Goal: Use online tool/utility: Utilize a website feature to perform a specific function

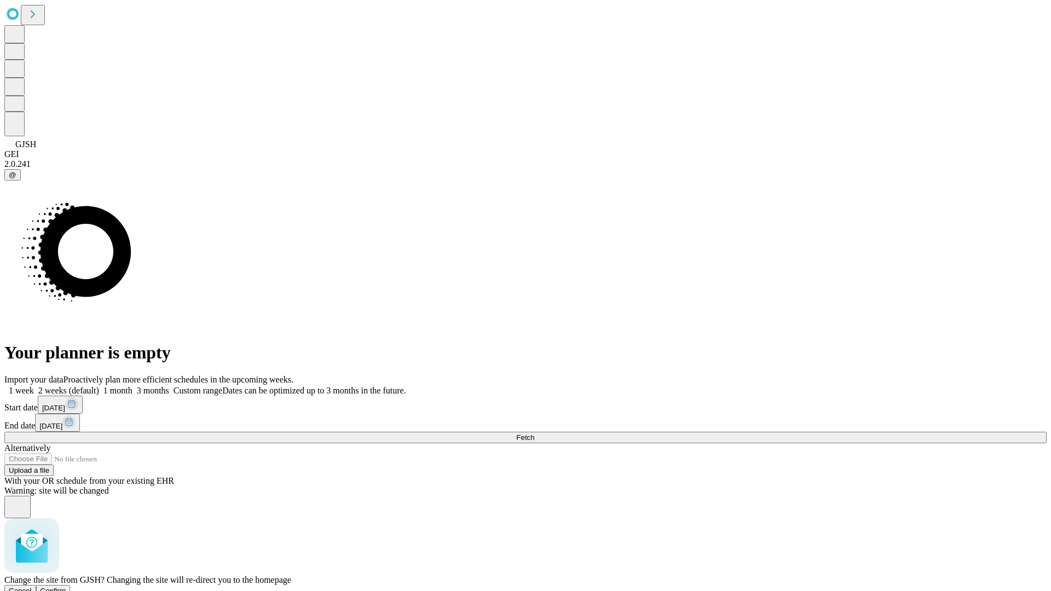
click at [66, 587] on span "Confirm" at bounding box center [53, 591] width 26 height 8
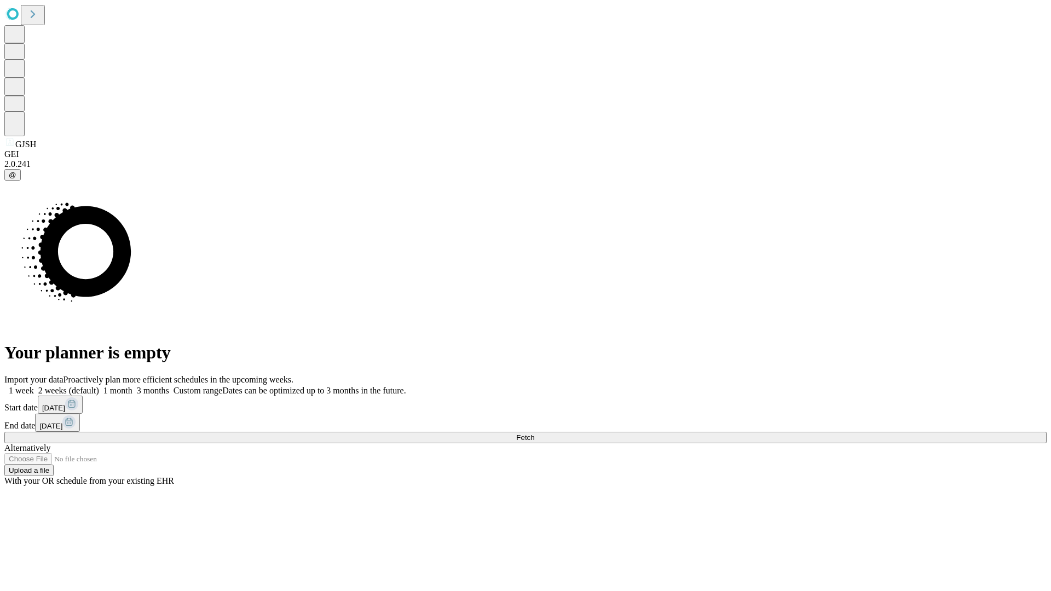
click at [34, 386] on label "1 week" at bounding box center [19, 390] width 30 height 9
click at [534, 433] on span "Fetch" at bounding box center [525, 437] width 18 height 8
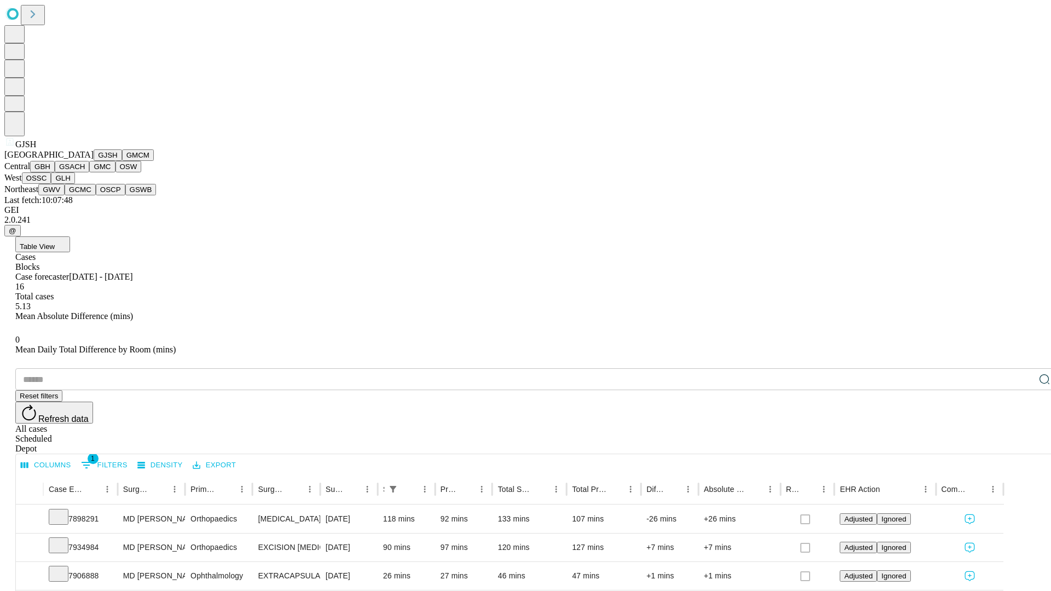
click at [122, 161] on button "GMCM" at bounding box center [138, 154] width 32 height 11
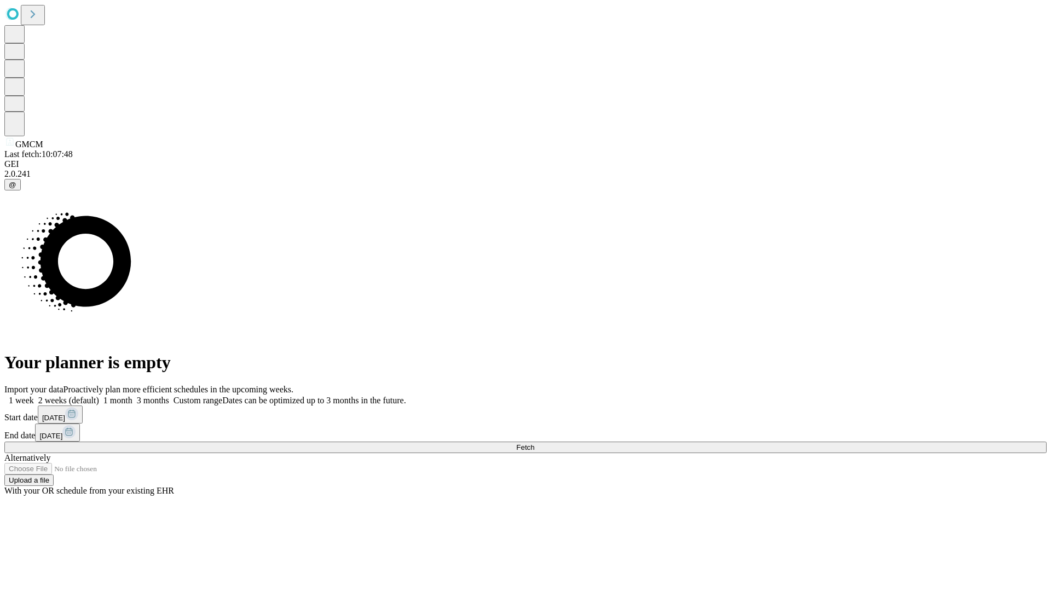
click at [534, 443] on span "Fetch" at bounding box center [525, 447] width 18 height 8
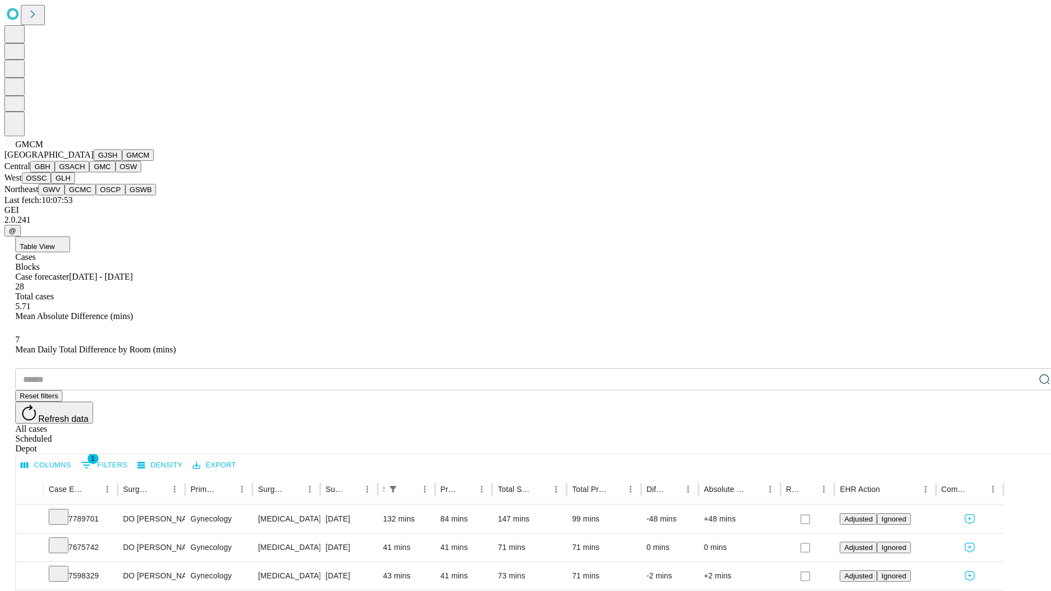
click at [55, 172] on button "GBH" at bounding box center [42, 166] width 25 height 11
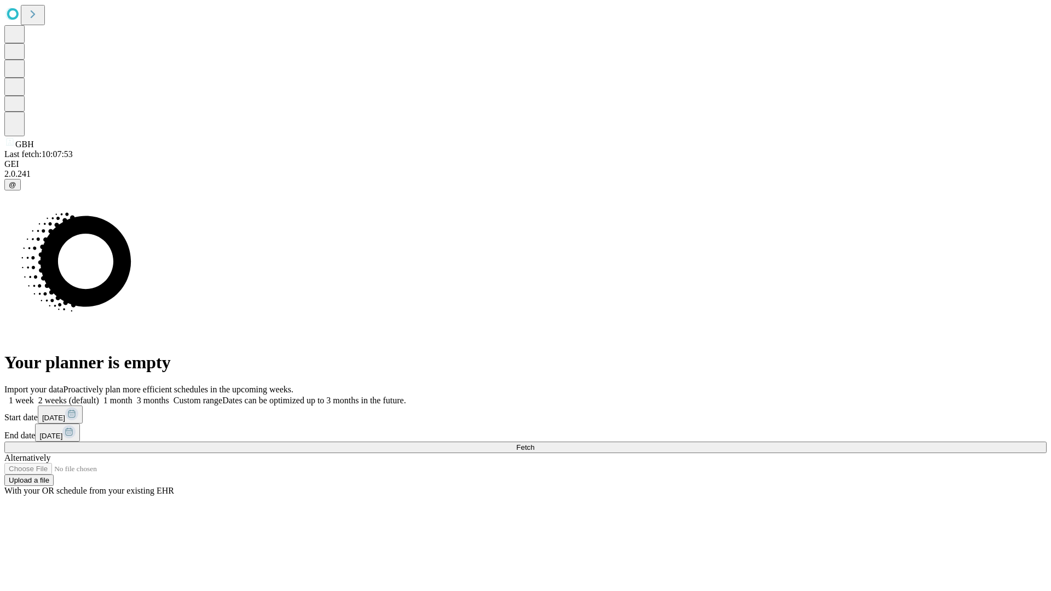
click at [534, 443] on span "Fetch" at bounding box center [525, 447] width 18 height 8
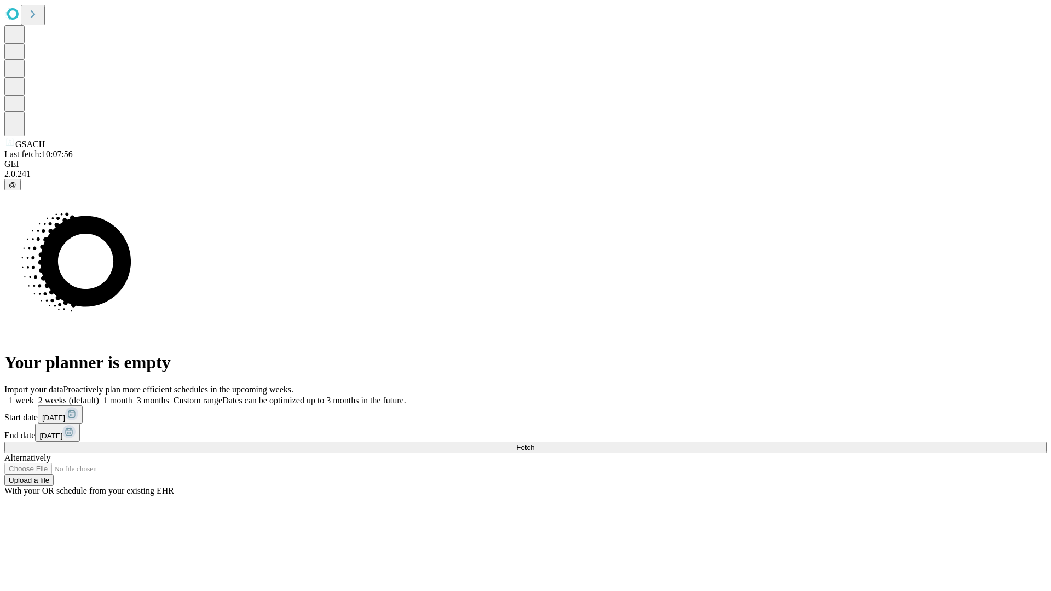
click at [34, 396] on label "1 week" at bounding box center [19, 400] width 30 height 9
click at [534, 443] on span "Fetch" at bounding box center [525, 447] width 18 height 8
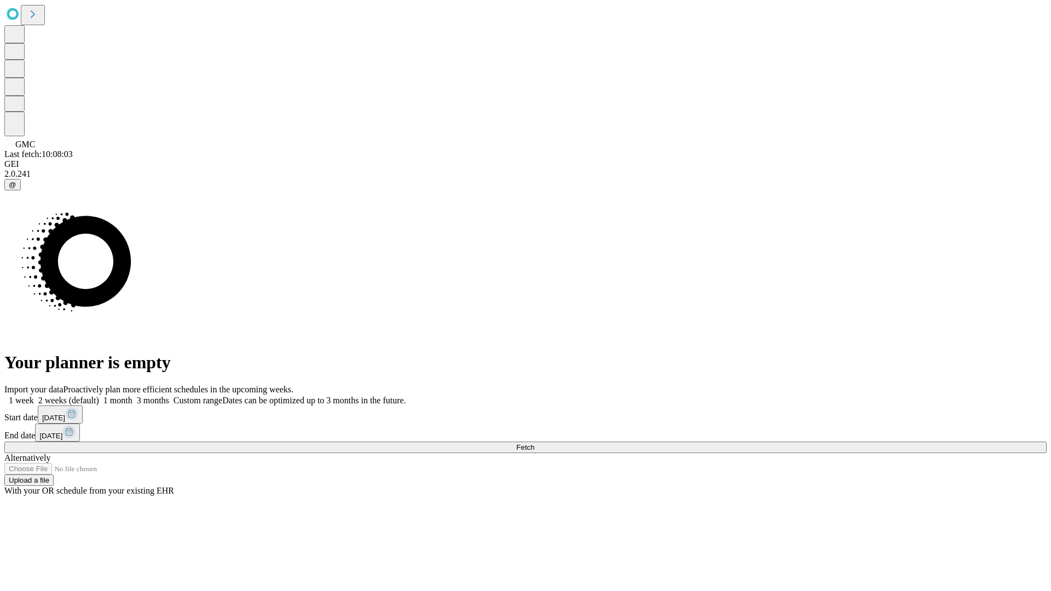
click at [34, 396] on label "1 week" at bounding box center [19, 400] width 30 height 9
click at [534, 443] on span "Fetch" at bounding box center [525, 447] width 18 height 8
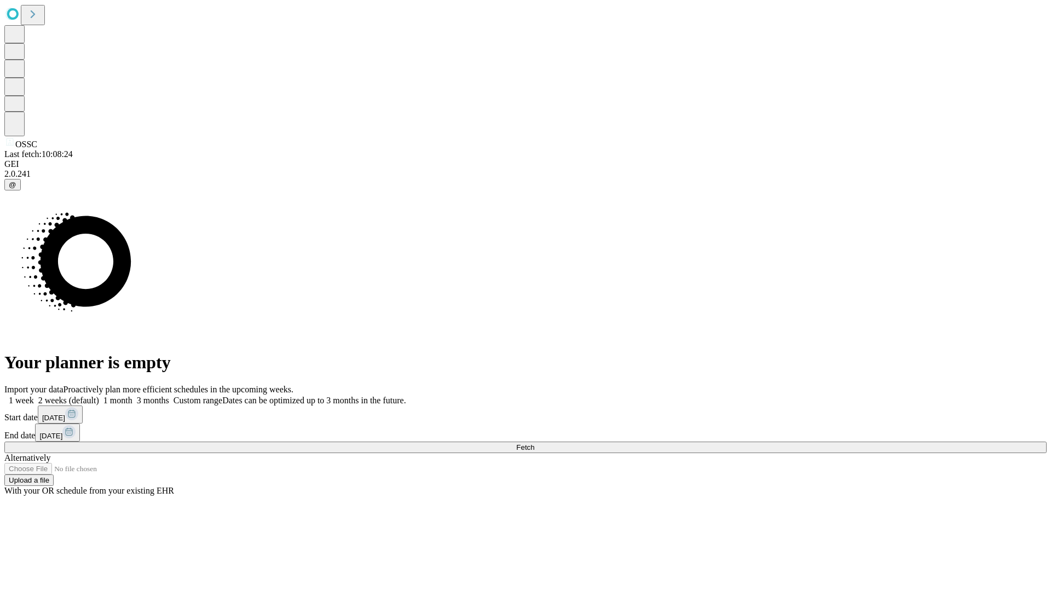
click at [34, 396] on label "1 week" at bounding box center [19, 400] width 30 height 9
click at [534, 443] on span "Fetch" at bounding box center [525, 447] width 18 height 8
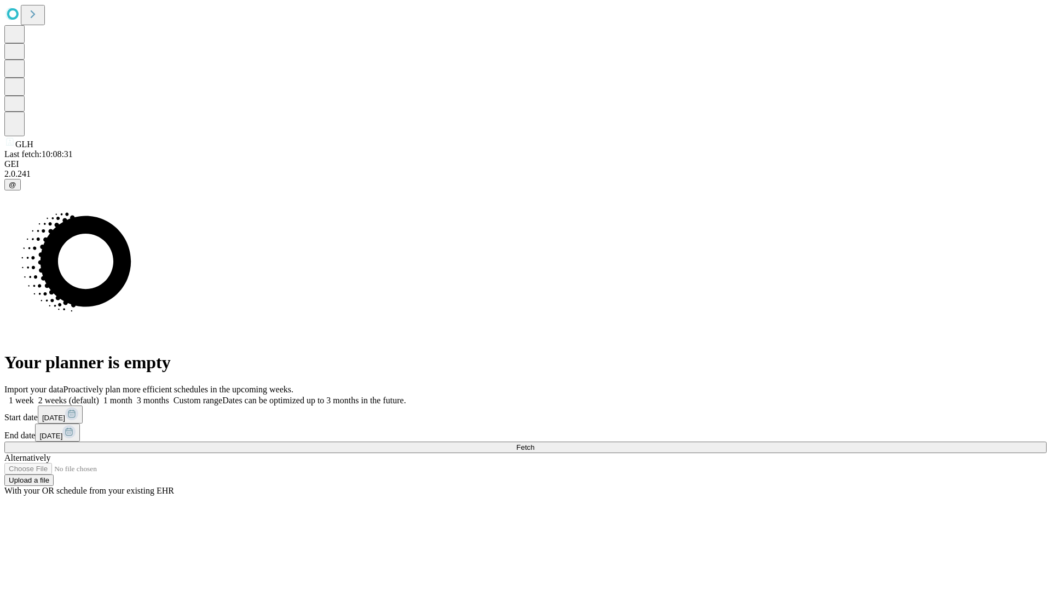
click at [34, 396] on label "1 week" at bounding box center [19, 400] width 30 height 9
click at [534, 443] on span "Fetch" at bounding box center [525, 447] width 18 height 8
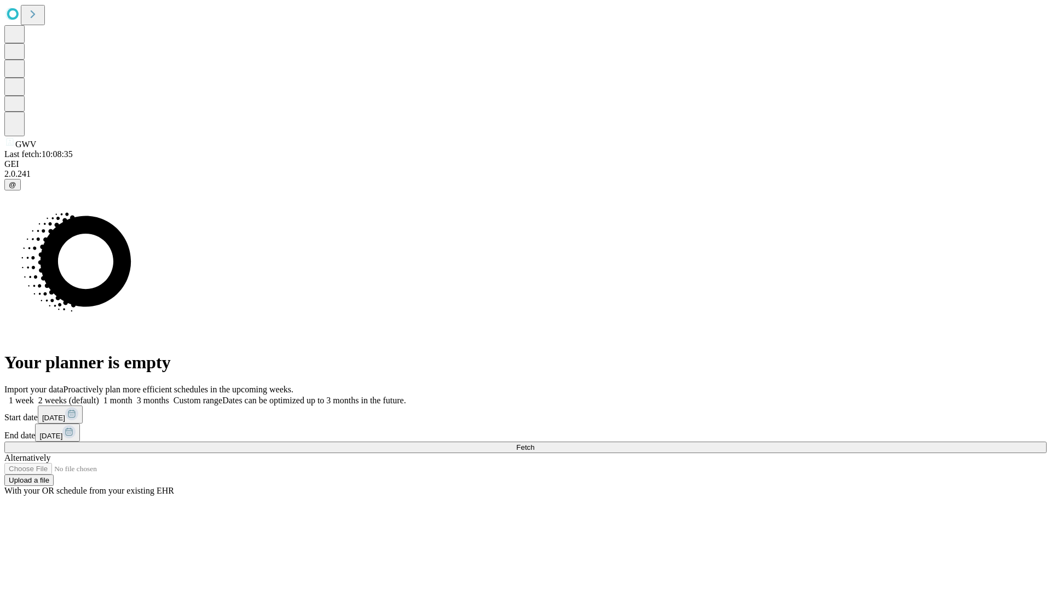
click at [34, 396] on label "1 week" at bounding box center [19, 400] width 30 height 9
click at [534, 443] on span "Fetch" at bounding box center [525, 447] width 18 height 8
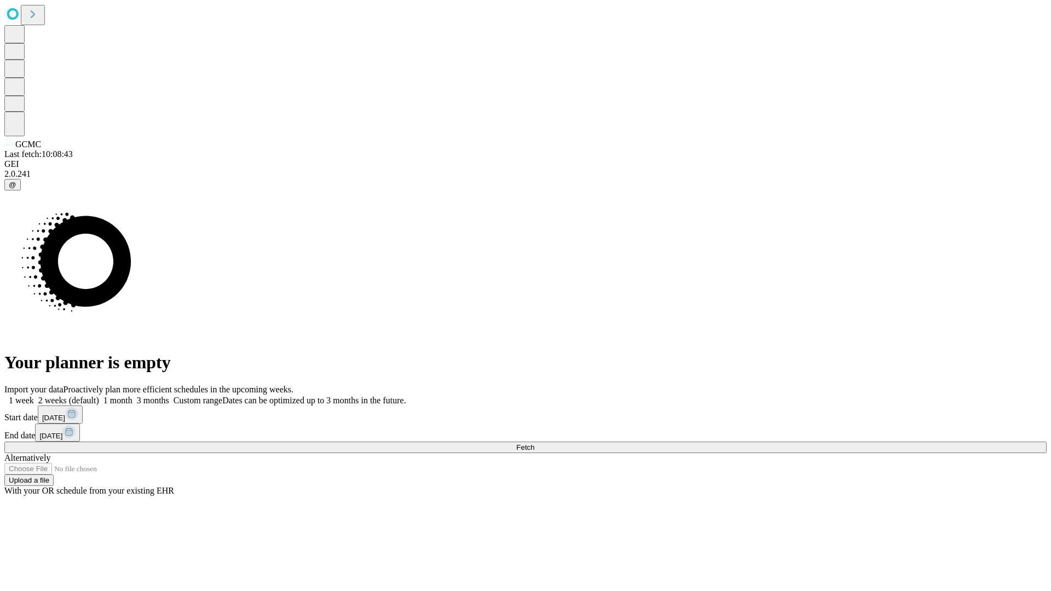
click at [34, 396] on label "1 week" at bounding box center [19, 400] width 30 height 9
click at [534, 443] on span "Fetch" at bounding box center [525, 447] width 18 height 8
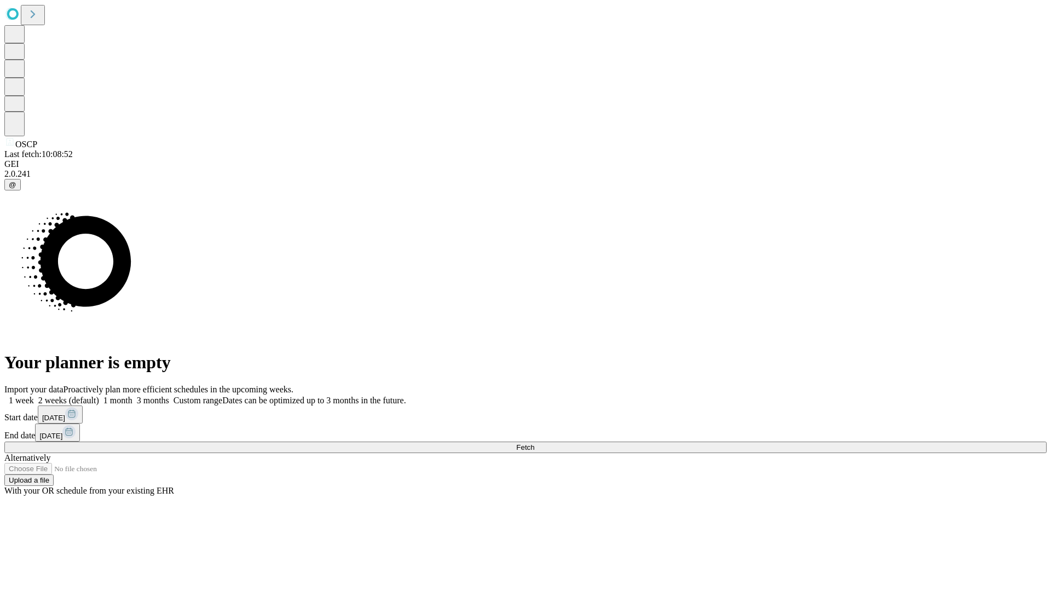
click at [34, 396] on label "1 week" at bounding box center [19, 400] width 30 height 9
click at [534, 443] on span "Fetch" at bounding box center [525, 447] width 18 height 8
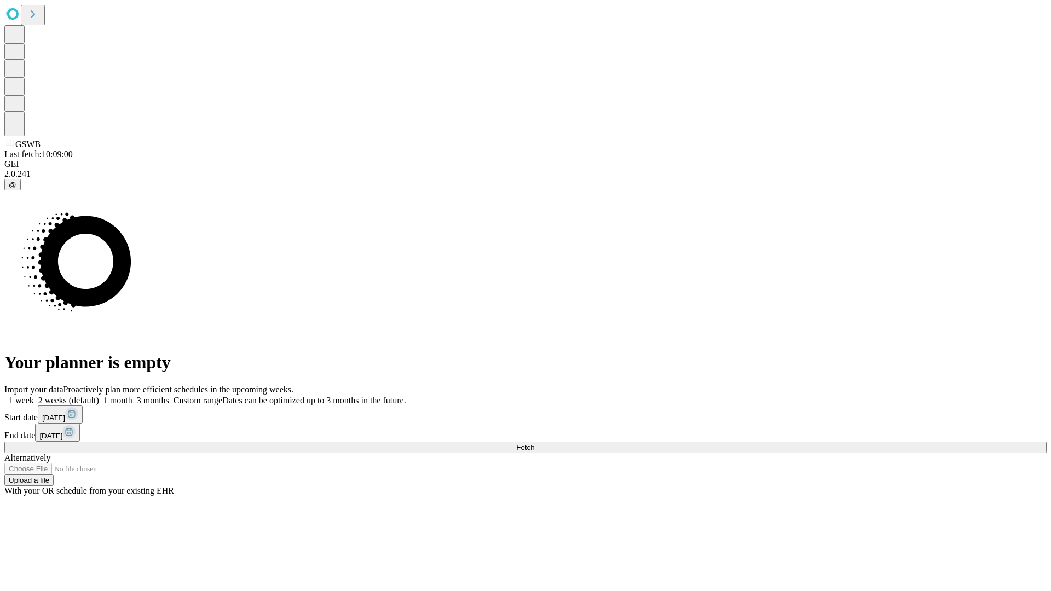
click at [34, 396] on label "1 week" at bounding box center [19, 400] width 30 height 9
click at [534, 443] on span "Fetch" at bounding box center [525, 447] width 18 height 8
